Goal: Find specific page/section: Find specific page/section

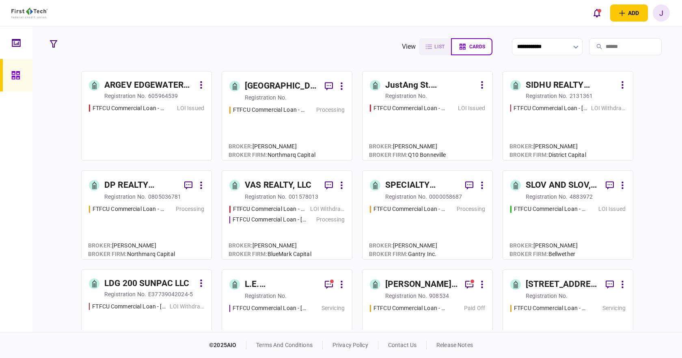
click at [635, 45] on input "search" at bounding box center [625, 46] width 73 height 17
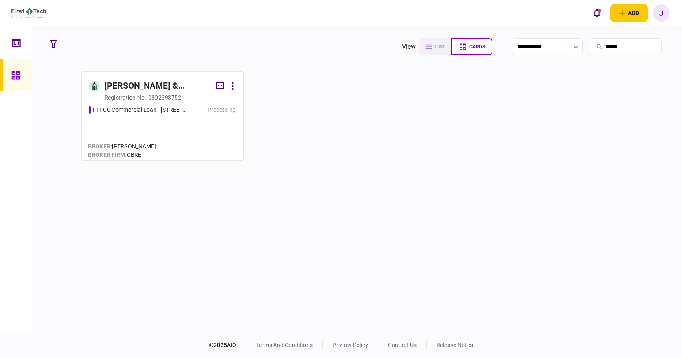
type input "******"
click at [169, 88] on div "[PERSON_NAME] & [PERSON_NAME] PROPERTY HOLDINGS, LLC" at bounding box center [156, 86] width 105 height 13
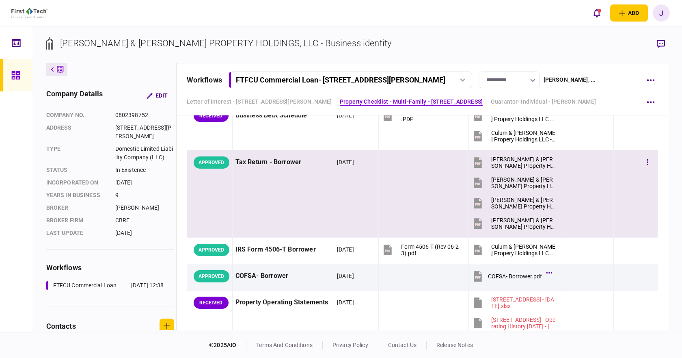
scroll to position [487, 0]
